Goal: Task Accomplishment & Management: Manage account settings

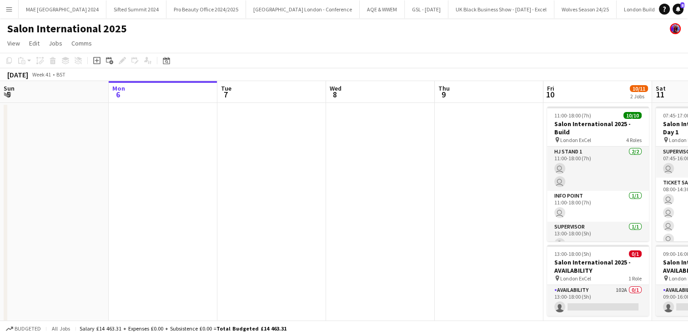
scroll to position [0, 395]
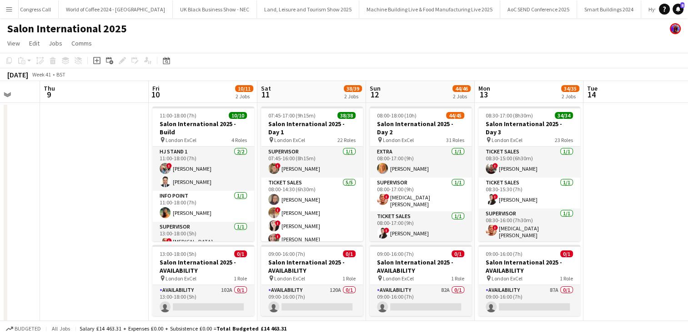
click at [4, 9] on button "Menu" at bounding box center [9, 9] width 18 height 18
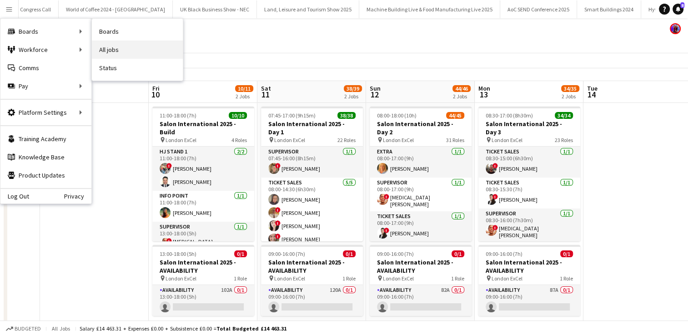
click at [128, 47] on link "All jobs" at bounding box center [137, 49] width 91 height 18
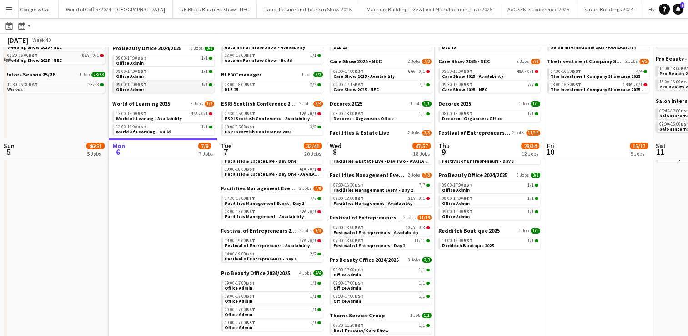
scroll to position [202, 0]
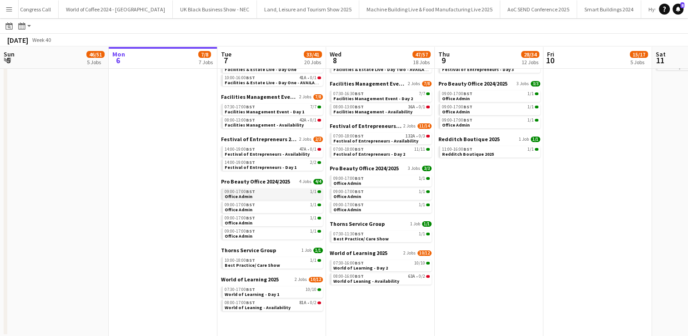
click at [246, 196] on span "Office Admin" at bounding box center [239, 196] width 28 height 6
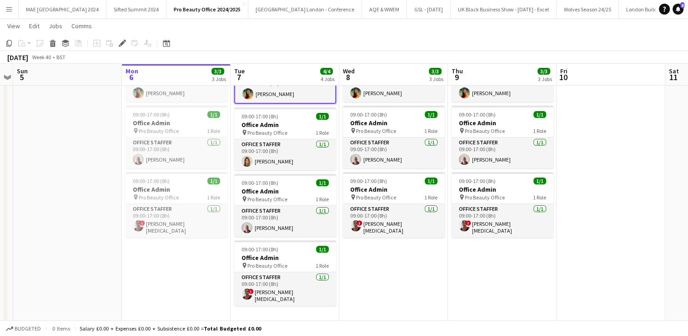
scroll to position [68, 0]
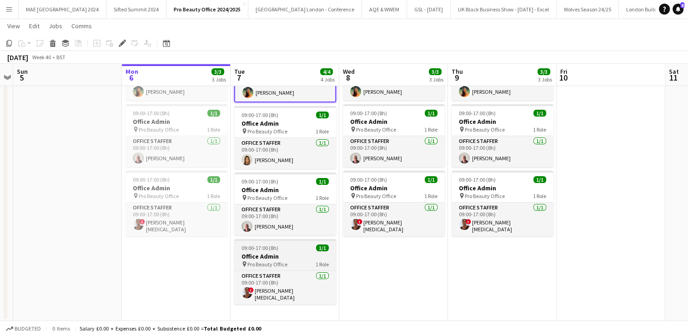
click at [273, 248] on span "09:00-17:00 (8h)" at bounding box center [259, 247] width 37 height 7
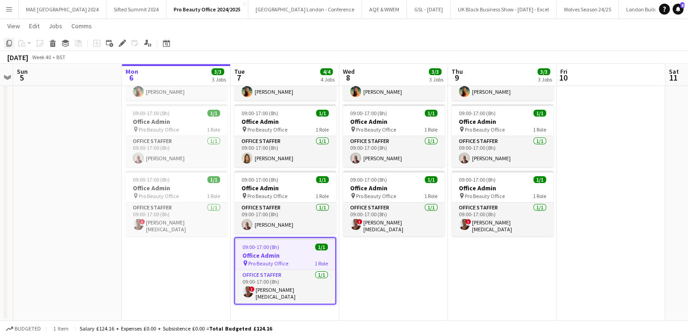
click at [11, 46] on icon "Copy" at bounding box center [8, 43] width 7 height 7
click at [271, 312] on app-date-cell "09:00-17:00 (8h) 1/1 Office Admin pin Pro Beauty Office 1 Role Office Staffer […" at bounding box center [285, 177] width 109 height 286
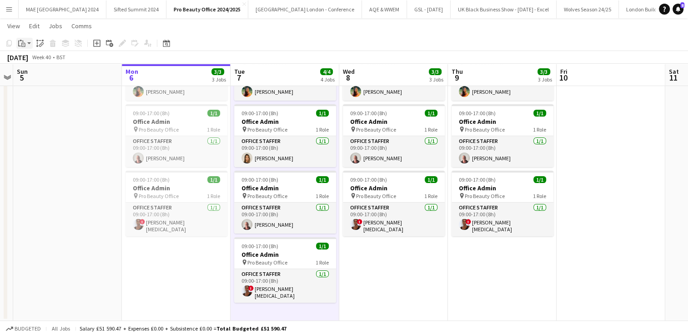
click at [20, 46] on icon "Paste" at bounding box center [21, 43] width 7 height 7
click at [36, 57] on link "Paste Ctrl+V" at bounding box center [66, 60] width 85 height 8
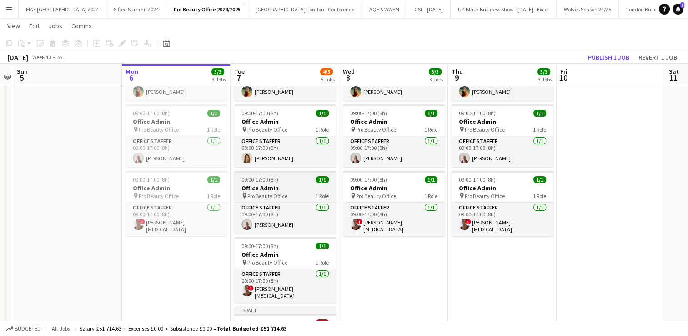
scroll to position [142, 0]
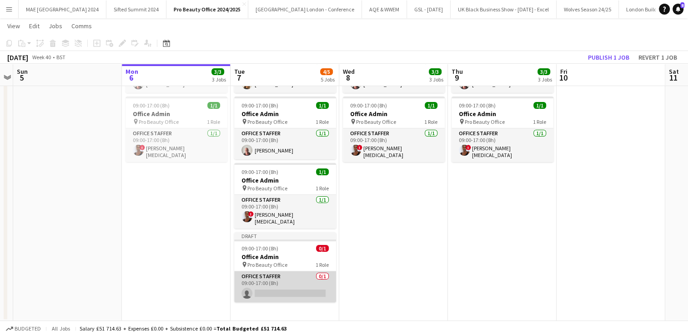
click at [283, 286] on app-card-role "Office Staffer 0/1 09:00-17:00 (8h) single-neutral-actions" at bounding box center [285, 286] width 102 height 31
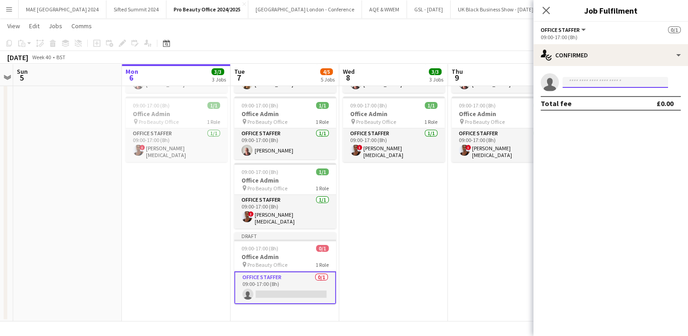
click at [584, 86] on input at bounding box center [616, 82] width 106 height 11
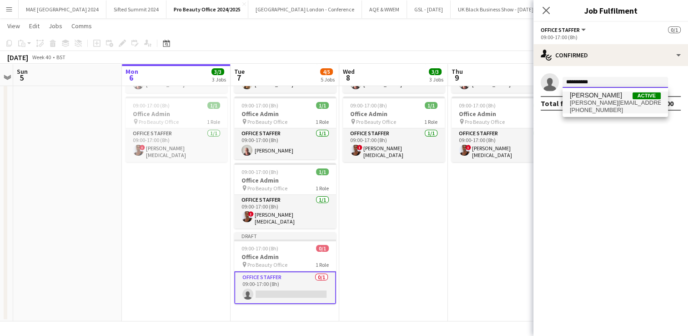
type input "**********"
click at [588, 99] on span "[PERSON_NAME][EMAIL_ADDRESS][DOMAIN_NAME]" at bounding box center [615, 102] width 91 height 7
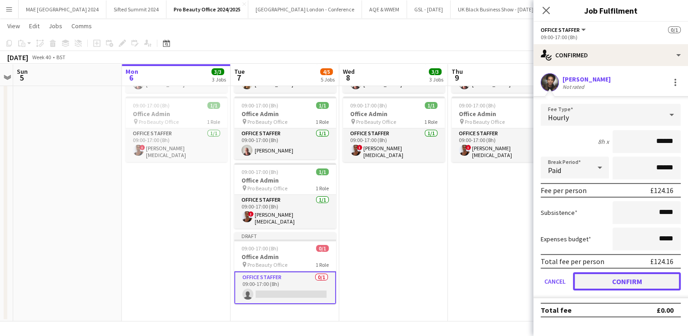
click at [613, 272] on button "Confirm" at bounding box center [627, 281] width 108 height 18
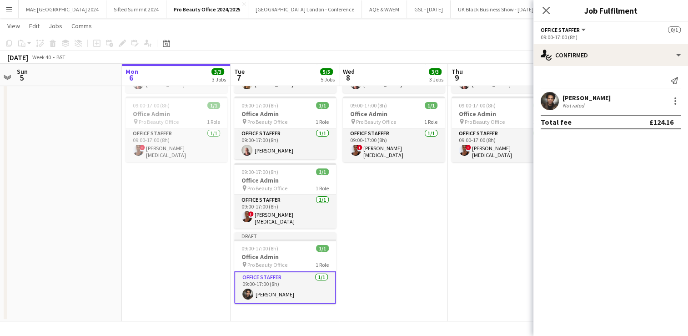
click at [431, 254] on app-date-cell "09:00-17:00 (8h) 1/1 Office Admin pin Pro Beauty Office 1 Role Office Staffer […" at bounding box center [393, 140] width 109 height 361
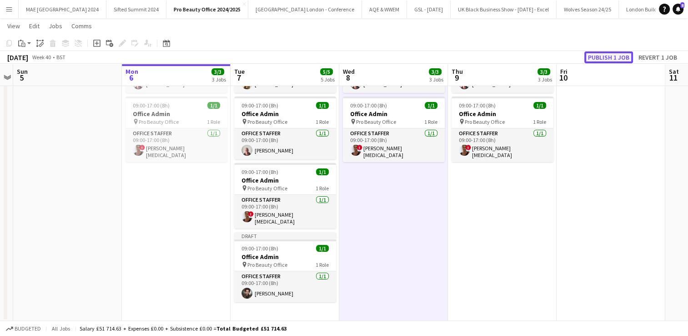
click at [613, 55] on button "Publish 1 job" at bounding box center [608, 57] width 49 height 12
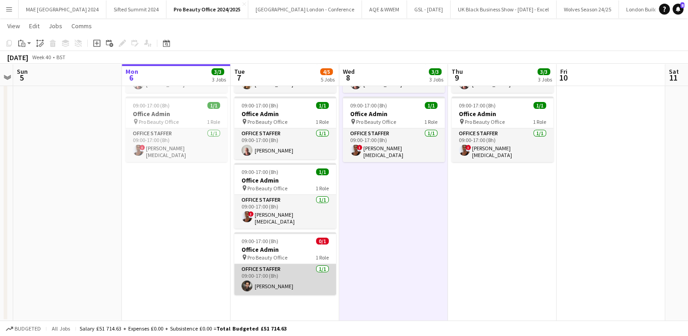
click at [241, 280] on app-user-avatar at bounding box center [246, 285] width 11 height 11
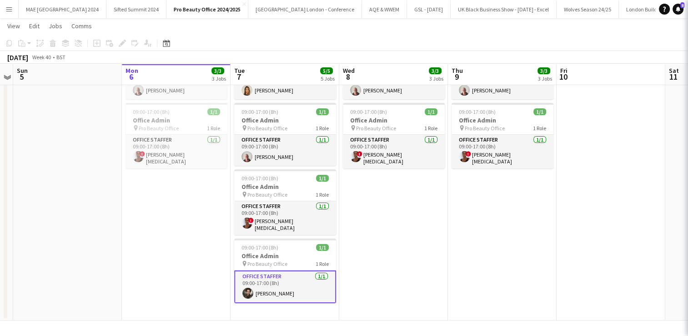
scroll to position [135, 0]
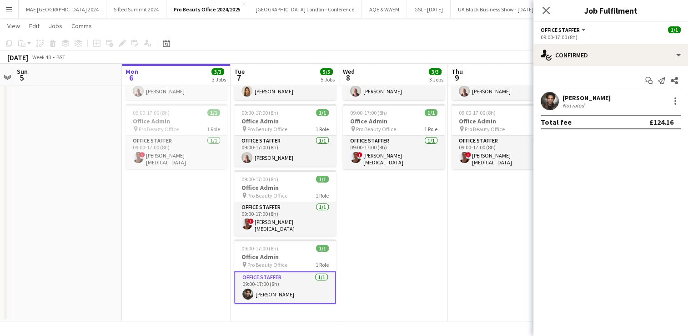
click at [545, 104] on app-user-avatar at bounding box center [550, 101] width 18 height 18
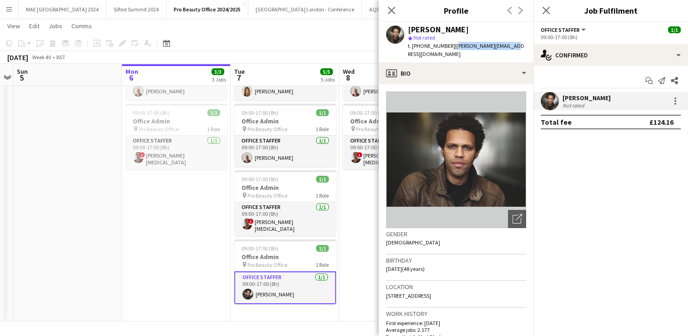
drag, startPoint x: 502, startPoint y: 46, endPoint x: 447, endPoint y: 45, distance: 55.5
click at [447, 45] on div "[PERSON_NAME] star Not rated t. [PHONE_NUMBER] | [PERSON_NAME][EMAIL_ADDRESS][D…" at bounding box center [456, 42] width 155 height 40
copy span "[PERSON_NAME][EMAIL_ADDRESS][DOMAIN_NAME]"
